Goal: Task Accomplishment & Management: Use online tool/utility

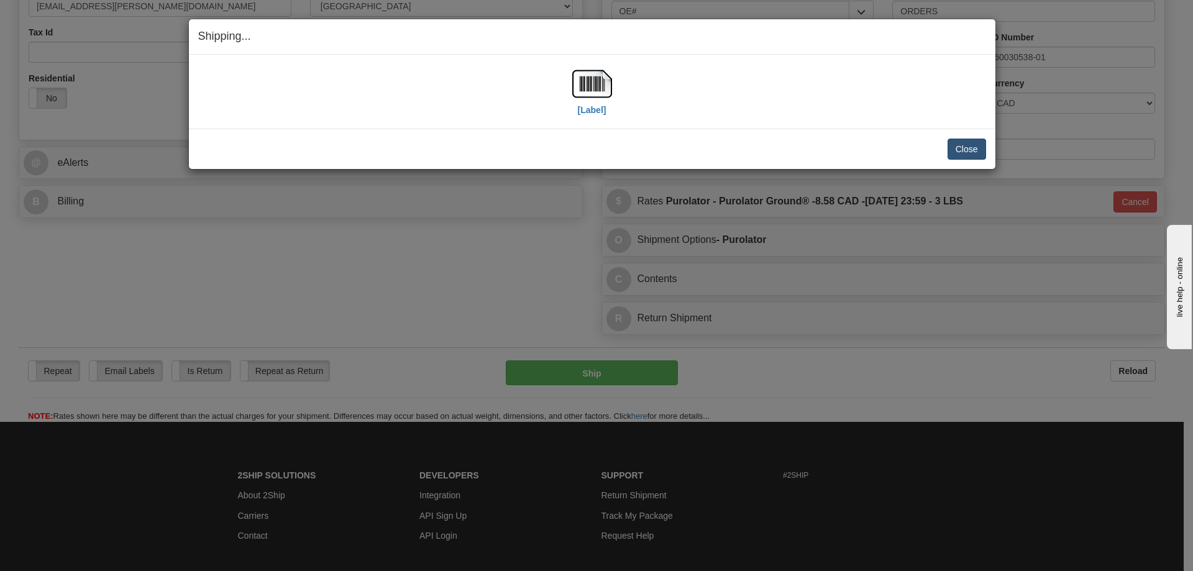
scroll to position [373, 0]
click at [964, 149] on button "Close" at bounding box center [967, 149] width 39 height 21
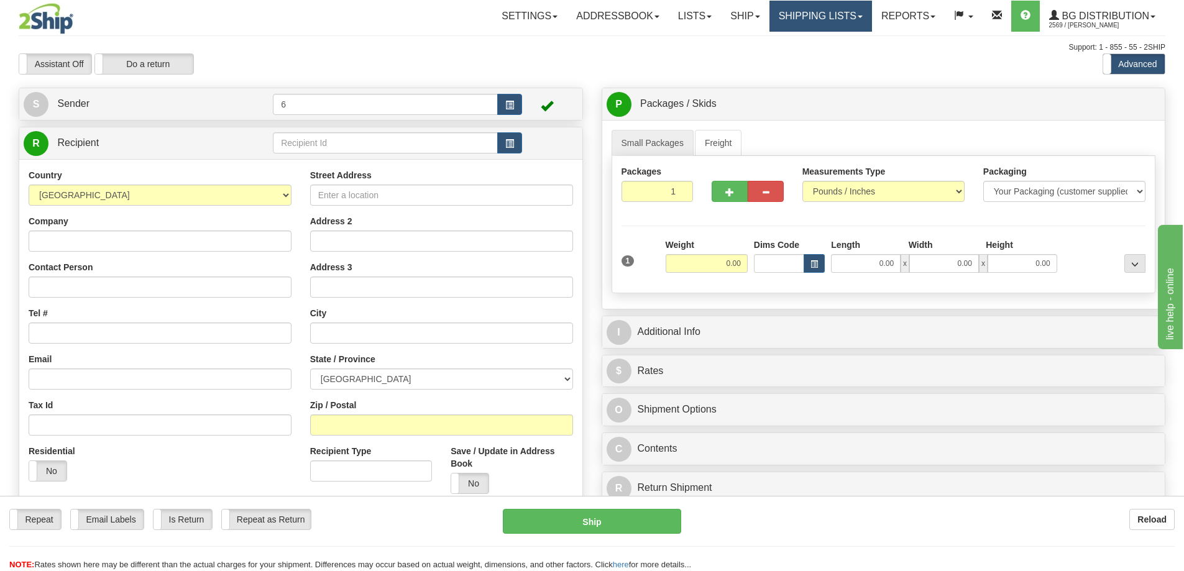
click at [809, 17] on div "Toggle navigation Settings Shipping Preferences Fields Preferences New" at bounding box center [592, 353] width 1184 height 707
click at [809, 17] on link "Shipping lists" at bounding box center [820, 16] width 103 height 31
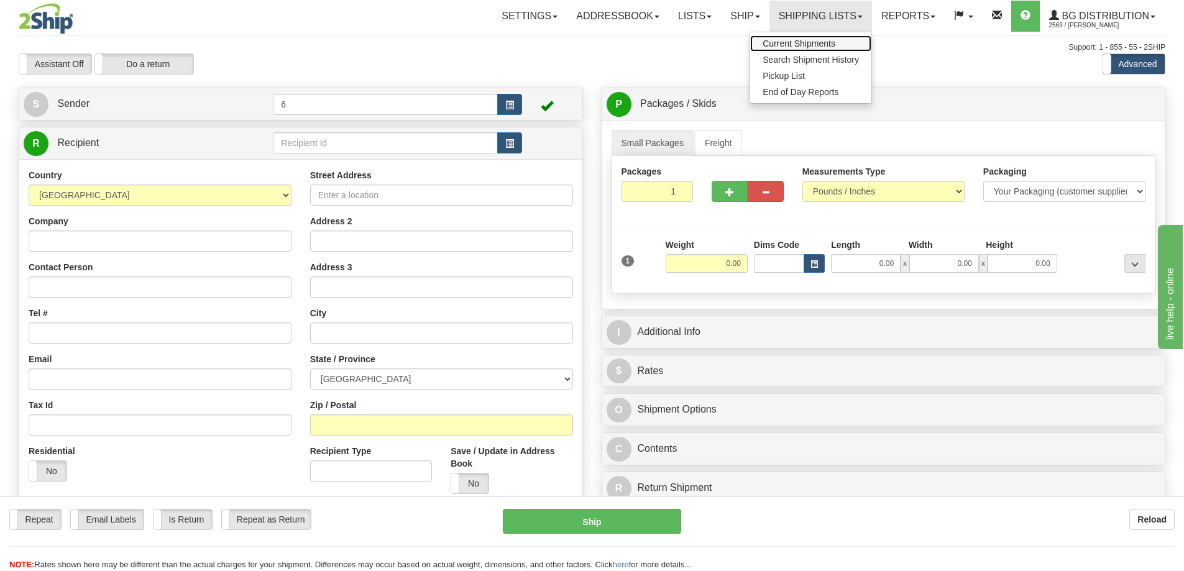
click at [797, 41] on span "Current Shipments" at bounding box center [799, 44] width 73 height 10
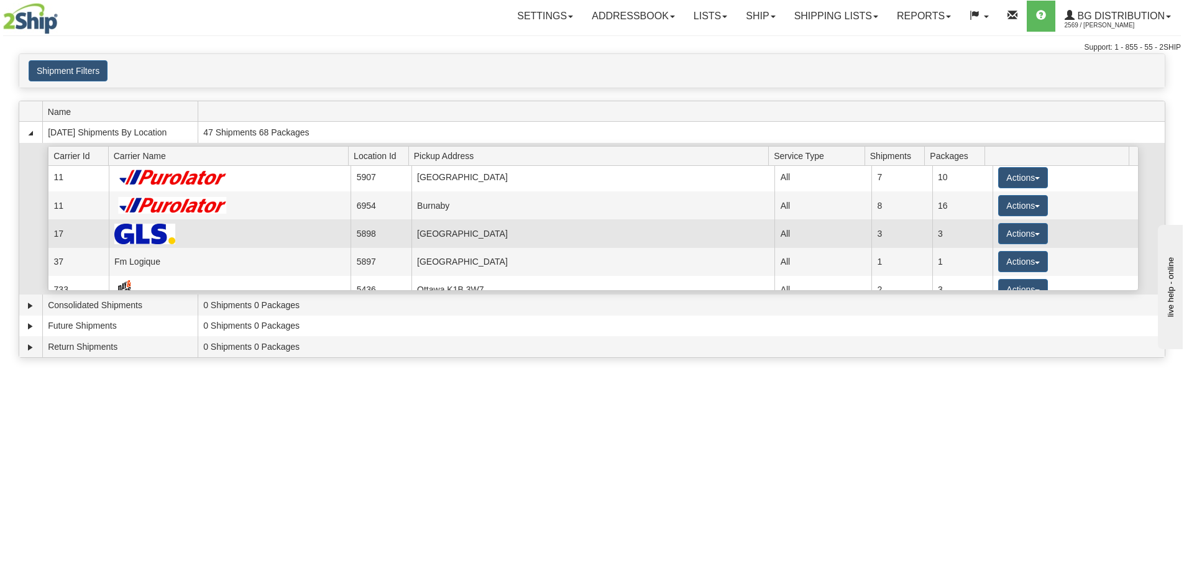
scroll to position [124, 0]
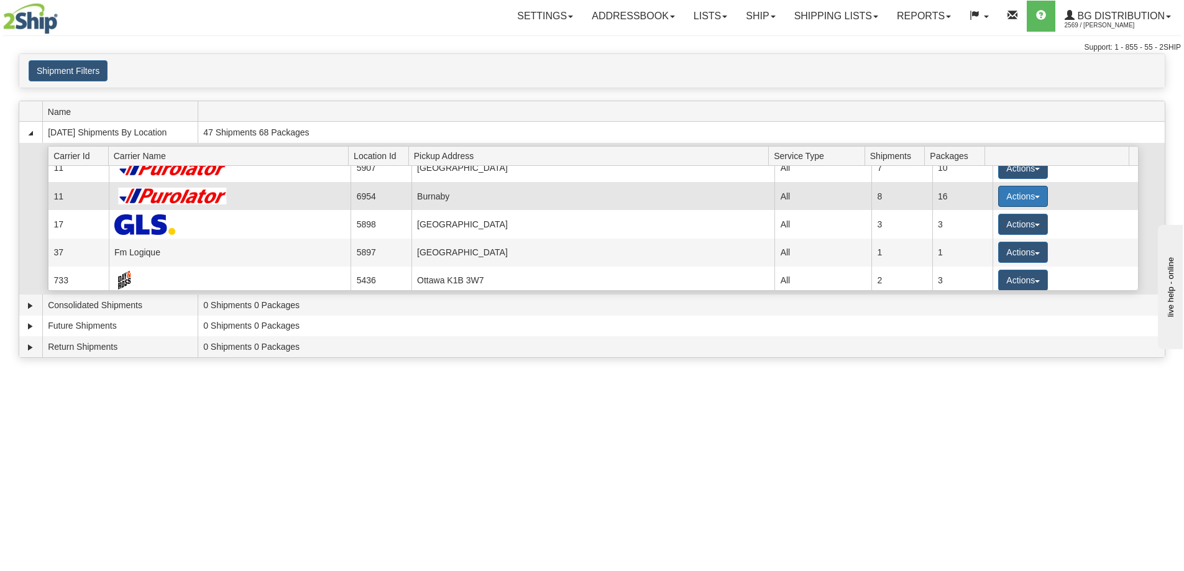
click at [1001, 198] on button "Actions" at bounding box center [1023, 196] width 50 height 21
click at [986, 220] on span "Details" at bounding box center [977, 219] width 34 height 9
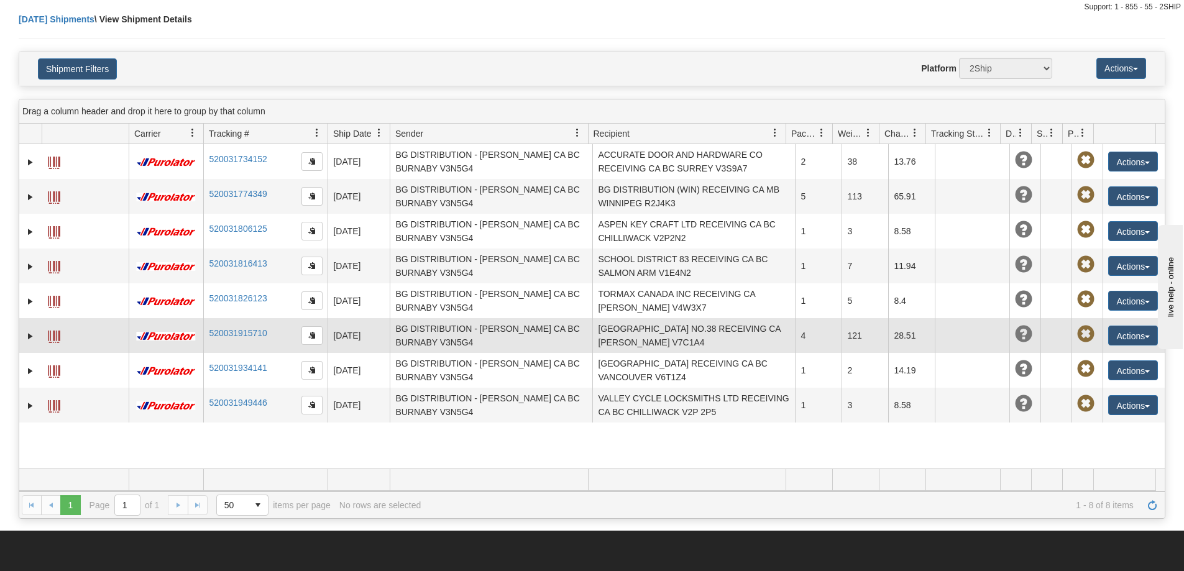
scroll to position [62, 0]
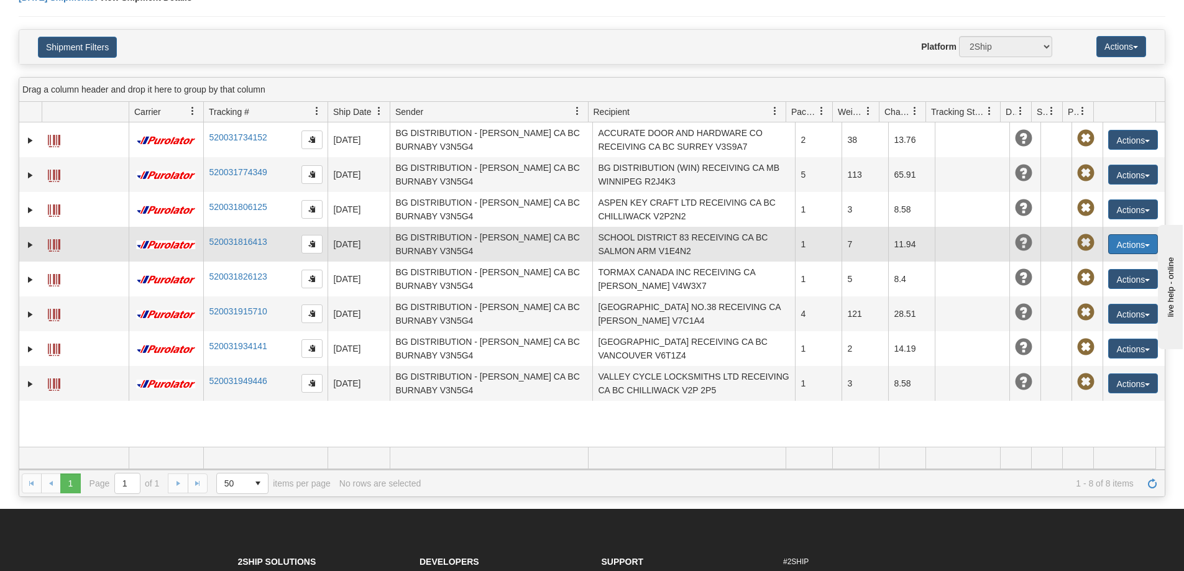
click at [1121, 244] on button "Actions" at bounding box center [1133, 244] width 50 height 20
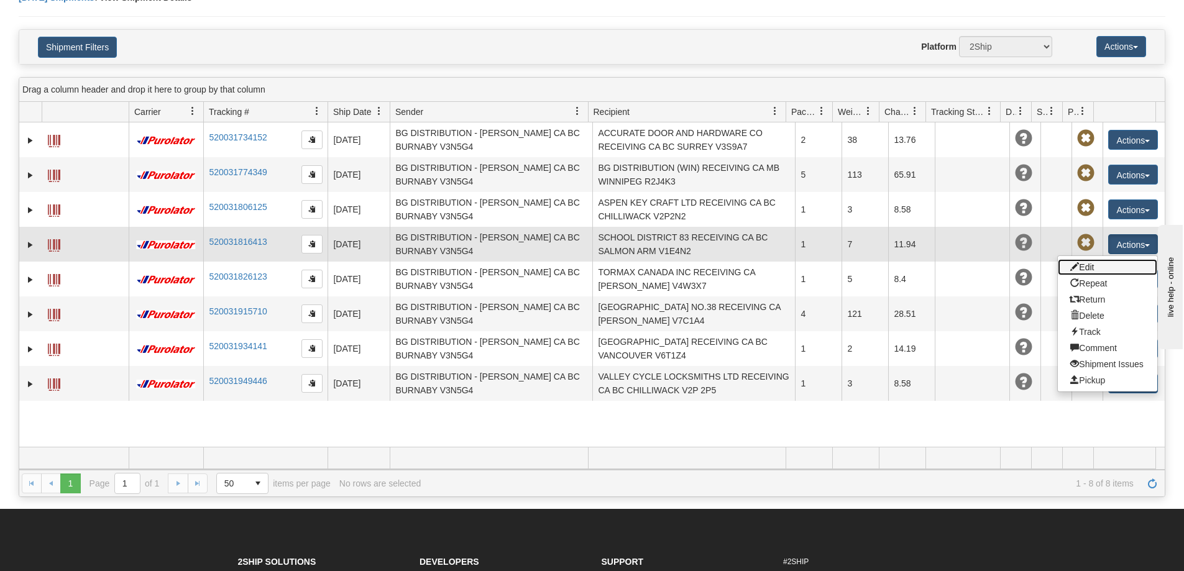
click at [1080, 268] on link "Edit" at bounding box center [1107, 267] width 99 height 16
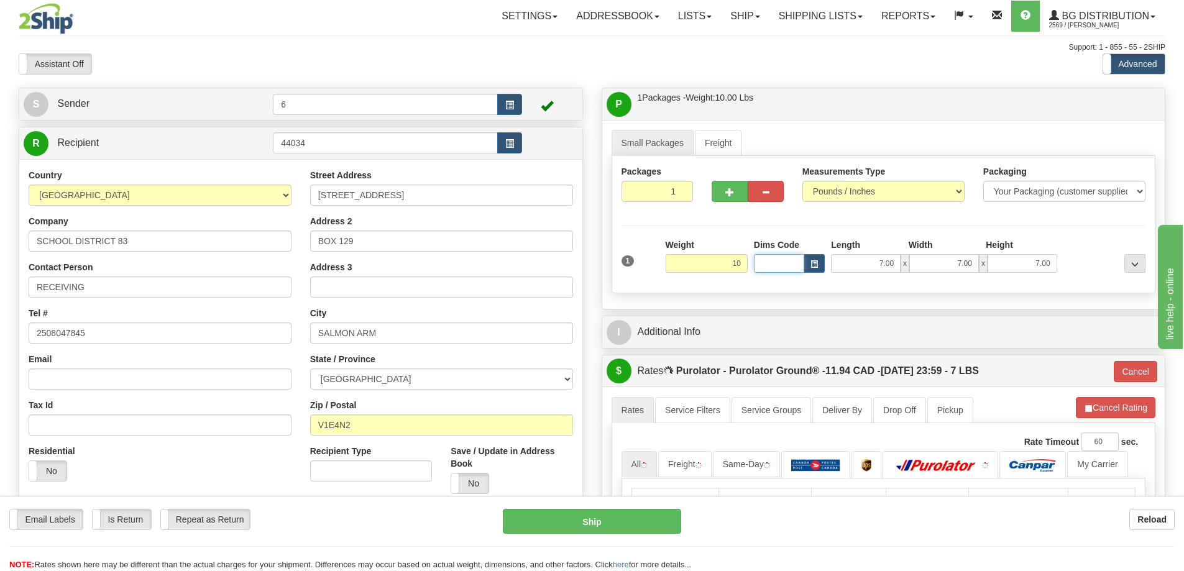
type input "10.00"
type input "260"
click at [1135, 372] on button "Cancel" at bounding box center [1136, 371] width 44 height 21
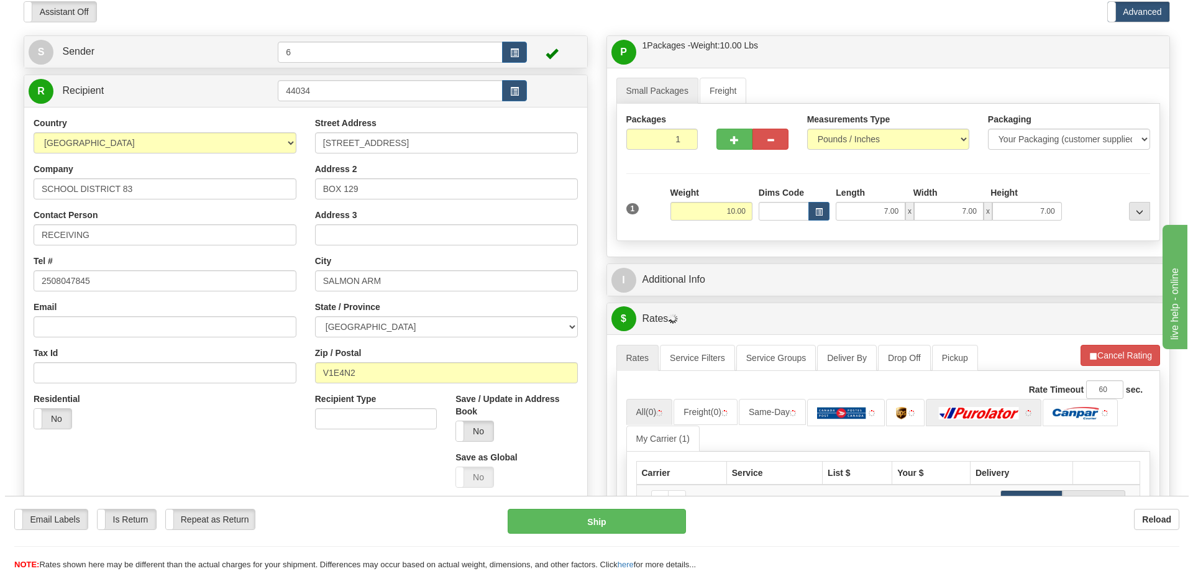
scroll to position [124, 0]
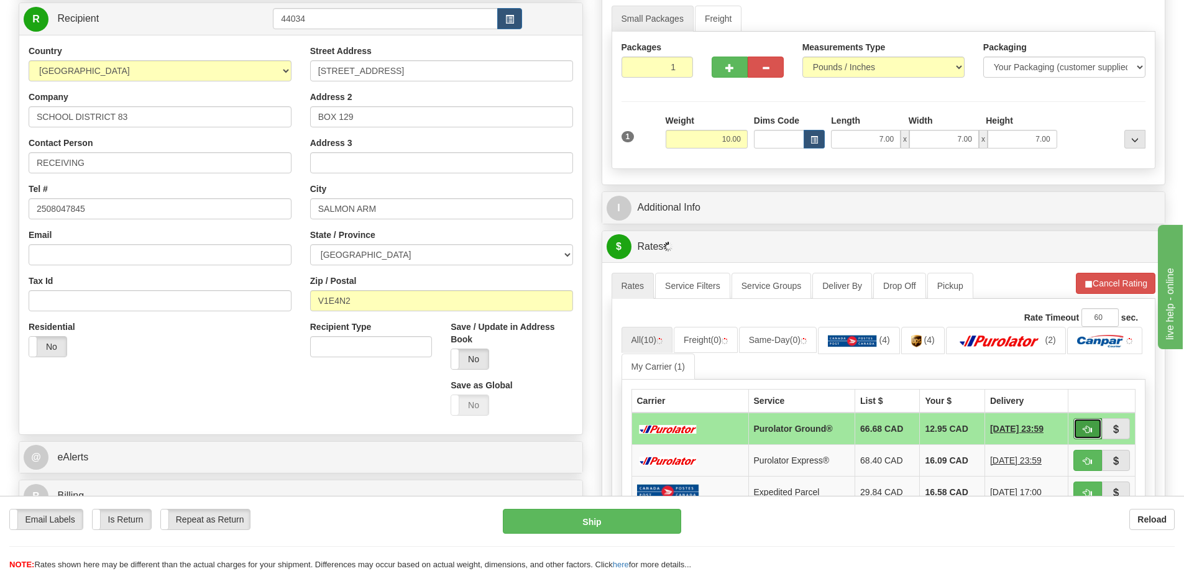
click at [1088, 434] on span "button" at bounding box center [1087, 430] width 9 height 8
click at [1080, 429] on button "button" at bounding box center [1087, 428] width 29 height 21
drag, startPoint x: 1080, startPoint y: 429, endPoint x: 1068, endPoint y: 414, distance: 19.9
click at [1081, 428] on button "button" at bounding box center [1087, 428] width 29 height 21
click at [1083, 433] on span "button" at bounding box center [1087, 430] width 9 height 8
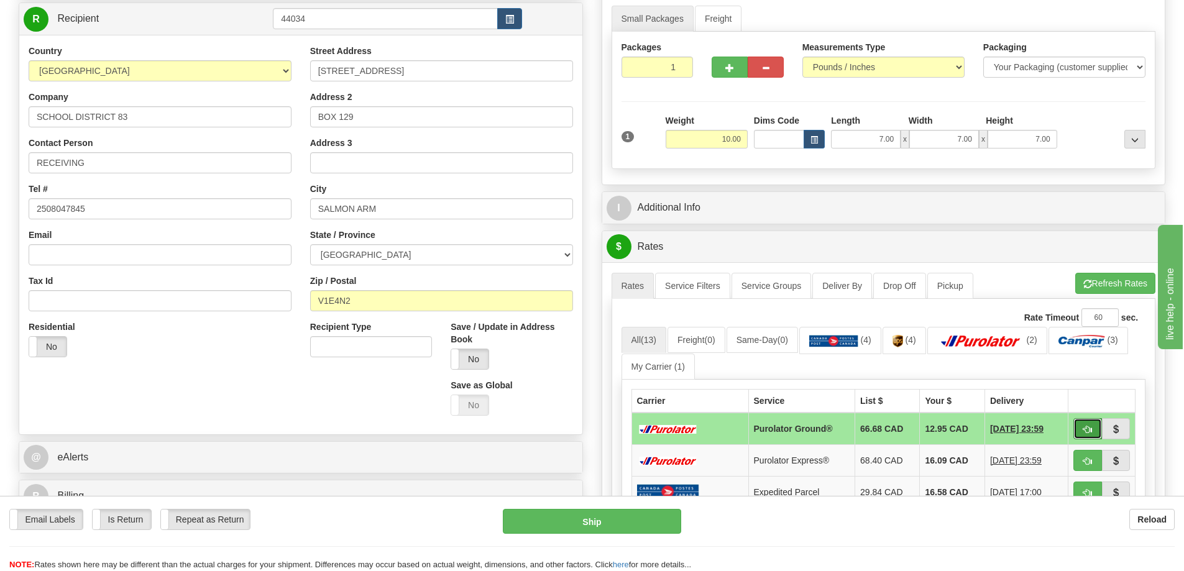
type input "260"
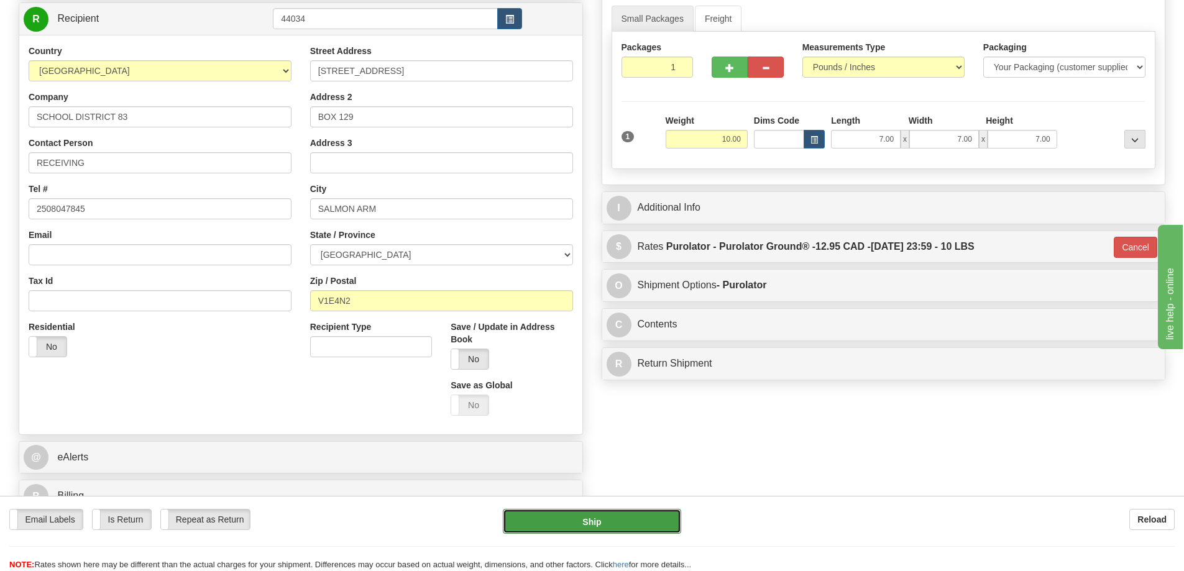
click at [667, 523] on button "Ship" at bounding box center [592, 521] width 178 height 25
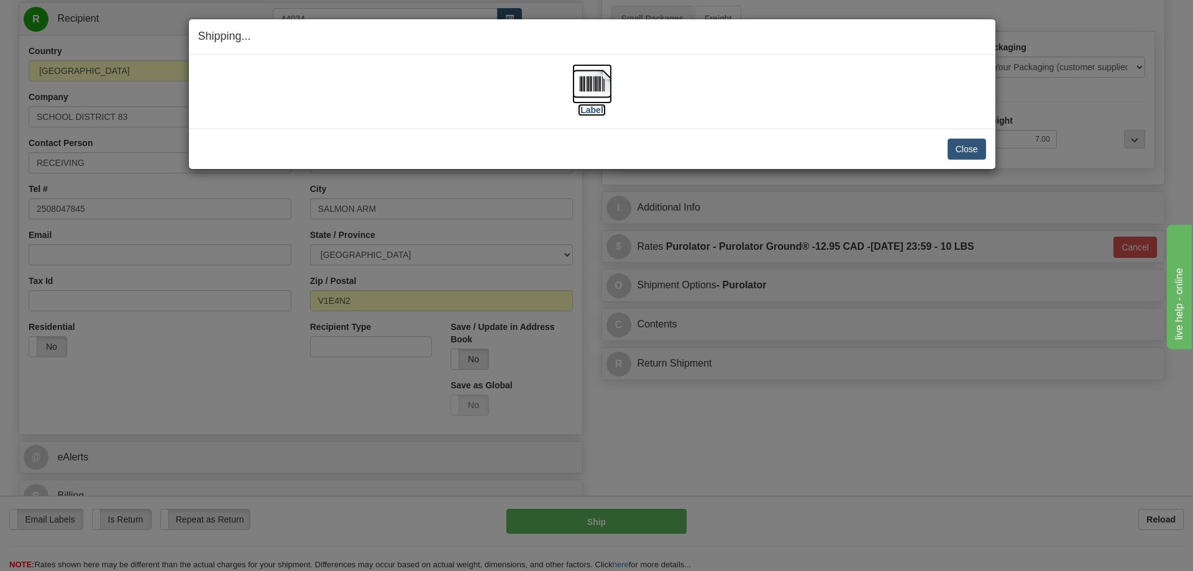
click at [606, 101] on img at bounding box center [592, 84] width 40 height 40
